Goal: Transaction & Acquisition: Purchase product/service

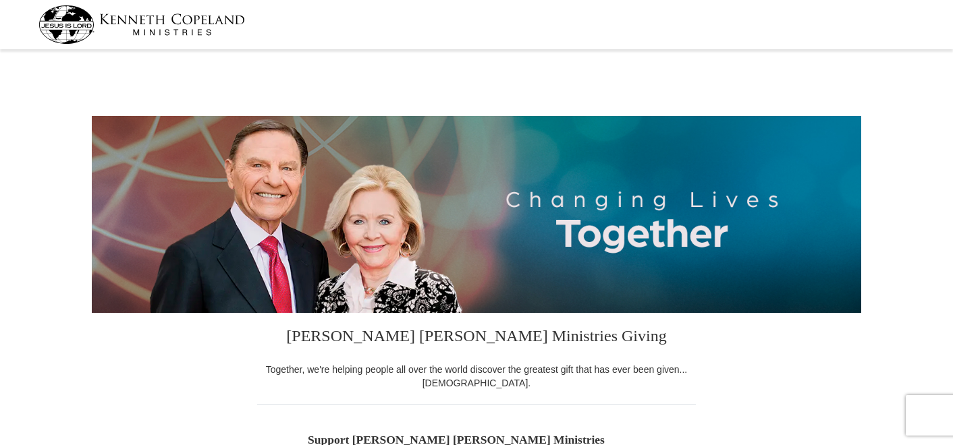
select select "AK"
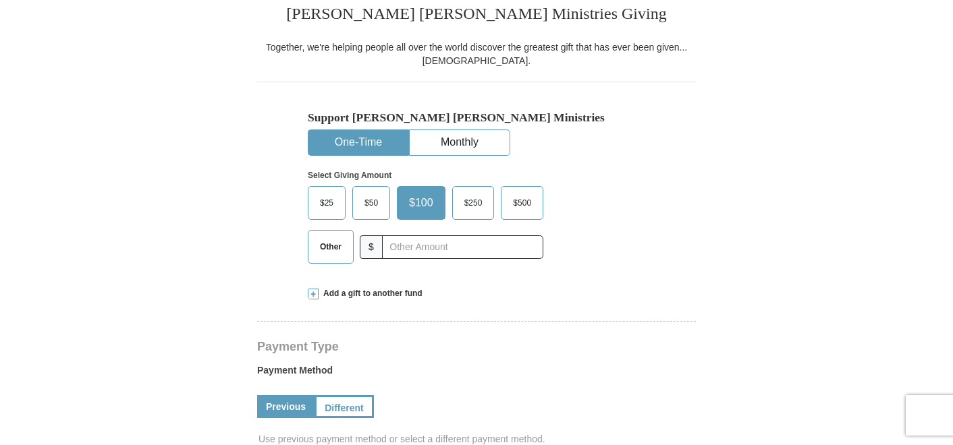
scroll to position [324, 0]
click at [325, 249] on span "Other" at bounding box center [330, 245] width 35 height 20
click at [0, 0] on input "Other" at bounding box center [0, 0] width 0 height 0
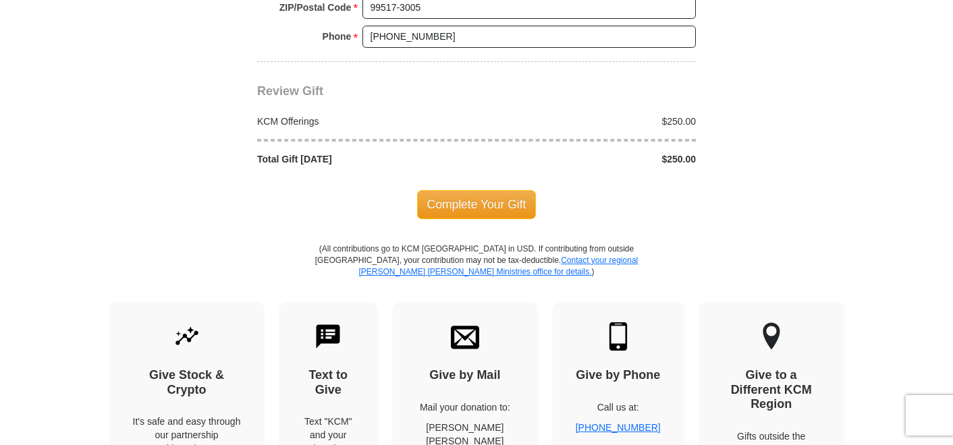
scroll to position [1208, 0]
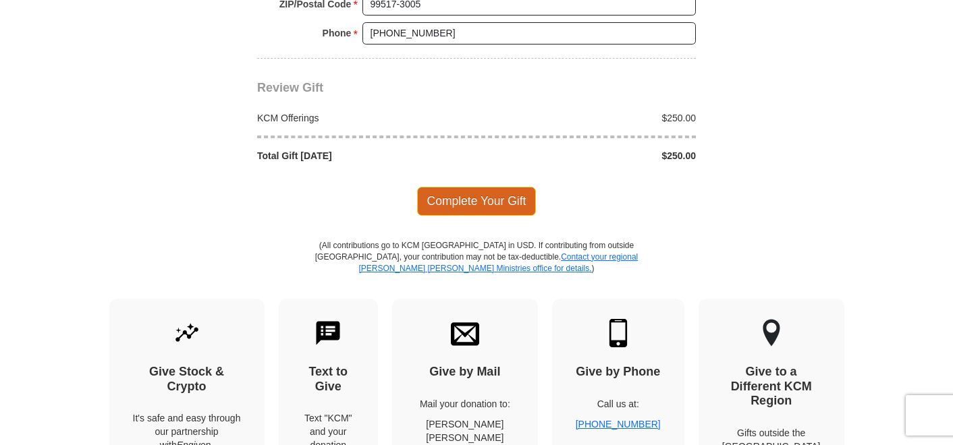
type input "250"
click at [491, 201] on span "Complete Your Gift" at bounding box center [476, 201] width 119 height 28
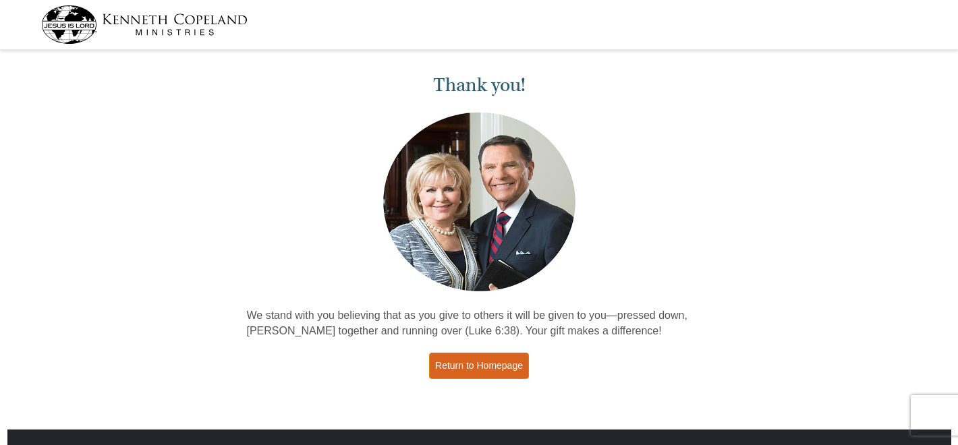
click at [489, 369] on link "Return to Homepage" at bounding box center [479, 366] width 100 height 26
